Goal: Information Seeking & Learning: Learn about a topic

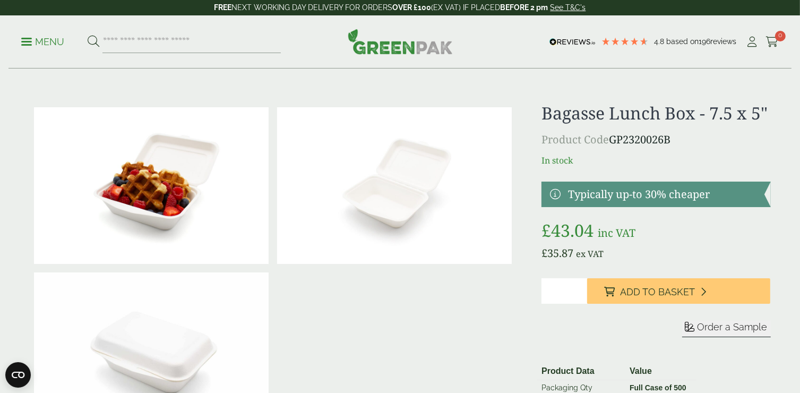
click at [32, 44] on p "Menu" at bounding box center [42, 42] width 43 height 13
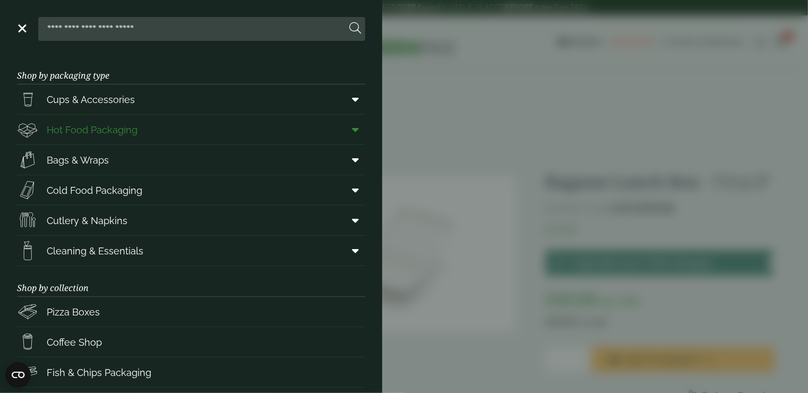
click at [352, 130] on icon at bounding box center [355, 129] width 7 height 11
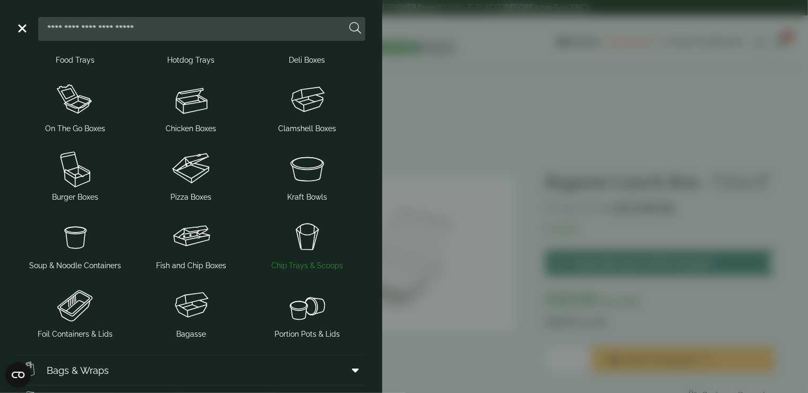
scroll to position [159, 0]
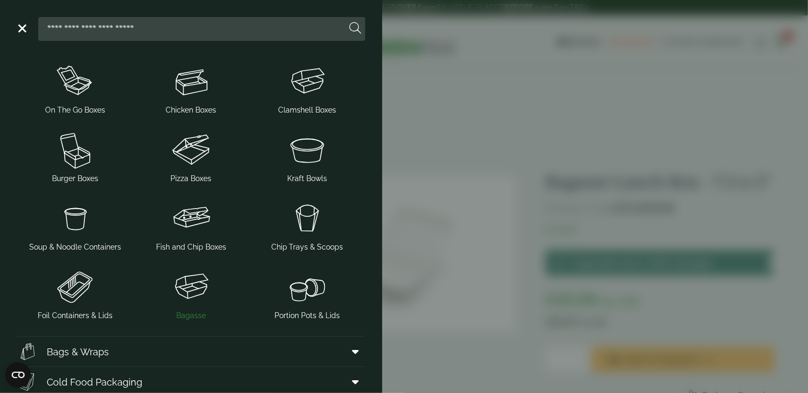
click at [206, 272] on img at bounding box center [191, 286] width 108 height 42
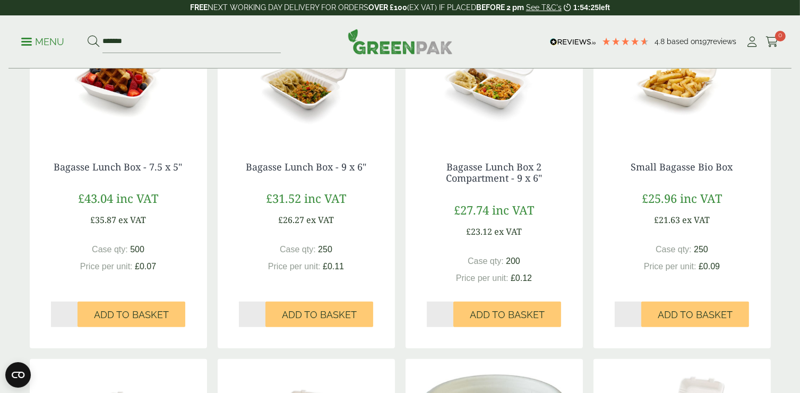
scroll to position [584, 0]
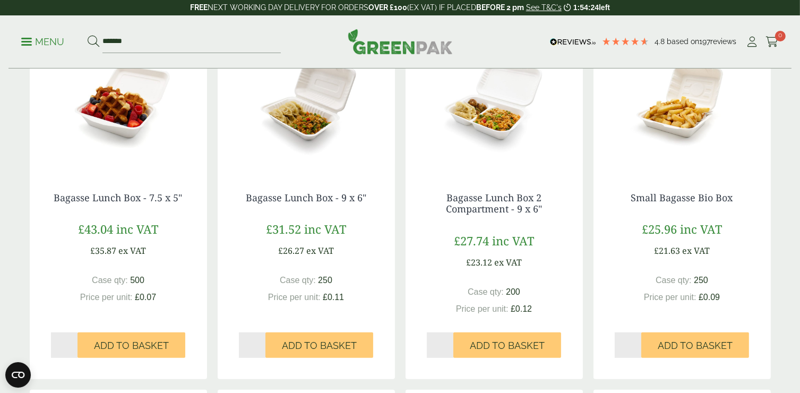
click at [303, 119] on img at bounding box center [306, 104] width 177 height 133
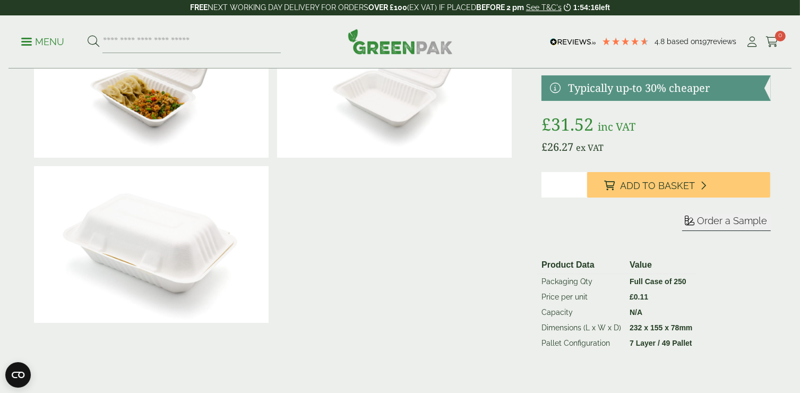
scroll to position [53, 0]
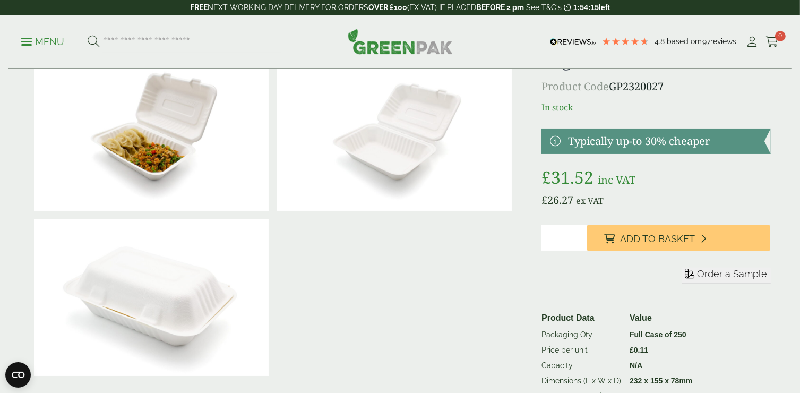
click at [401, 154] on img at bounding box center [394, 132] width 235 height 157
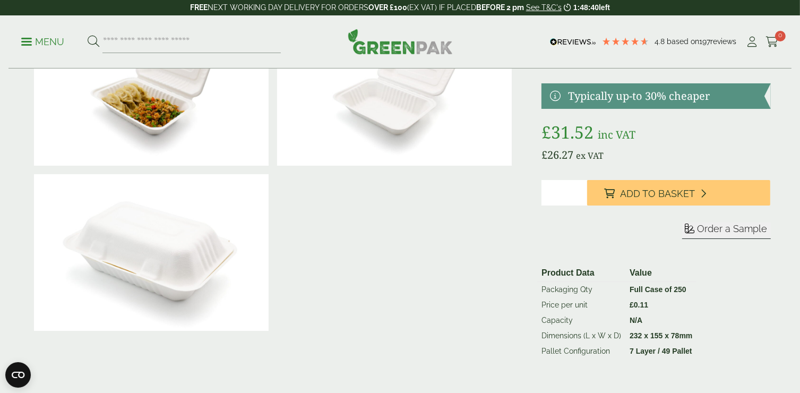
scroll to position [0, 0]
